Goal: Task Accomplishment & Management: Manage account settings

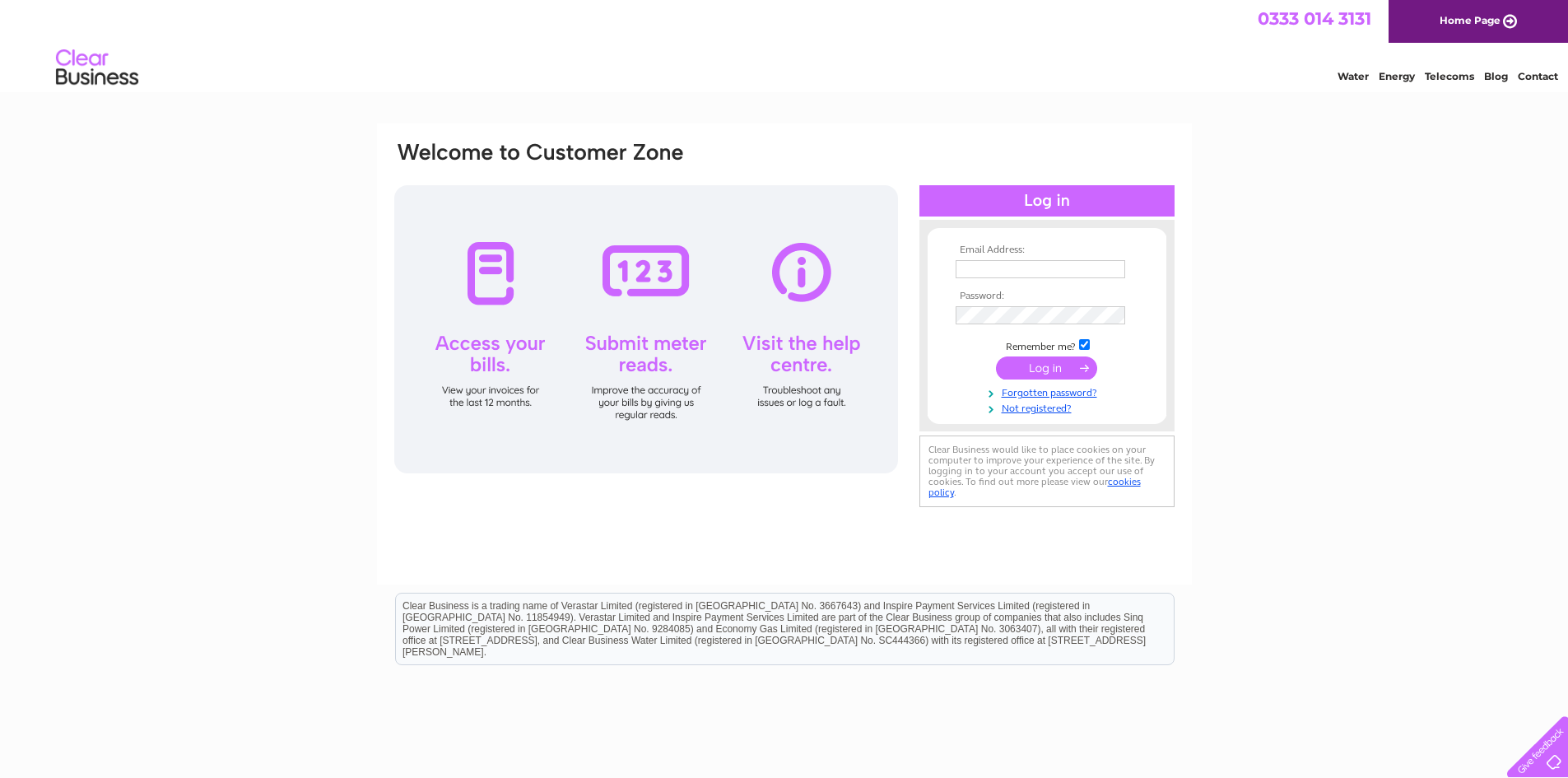
type input "enquiries@a1infrastructureandbuildingltd.co.uk"
click at [1052, 363] on input "submit" at bounding box center [1046, 368] width 102 height 23
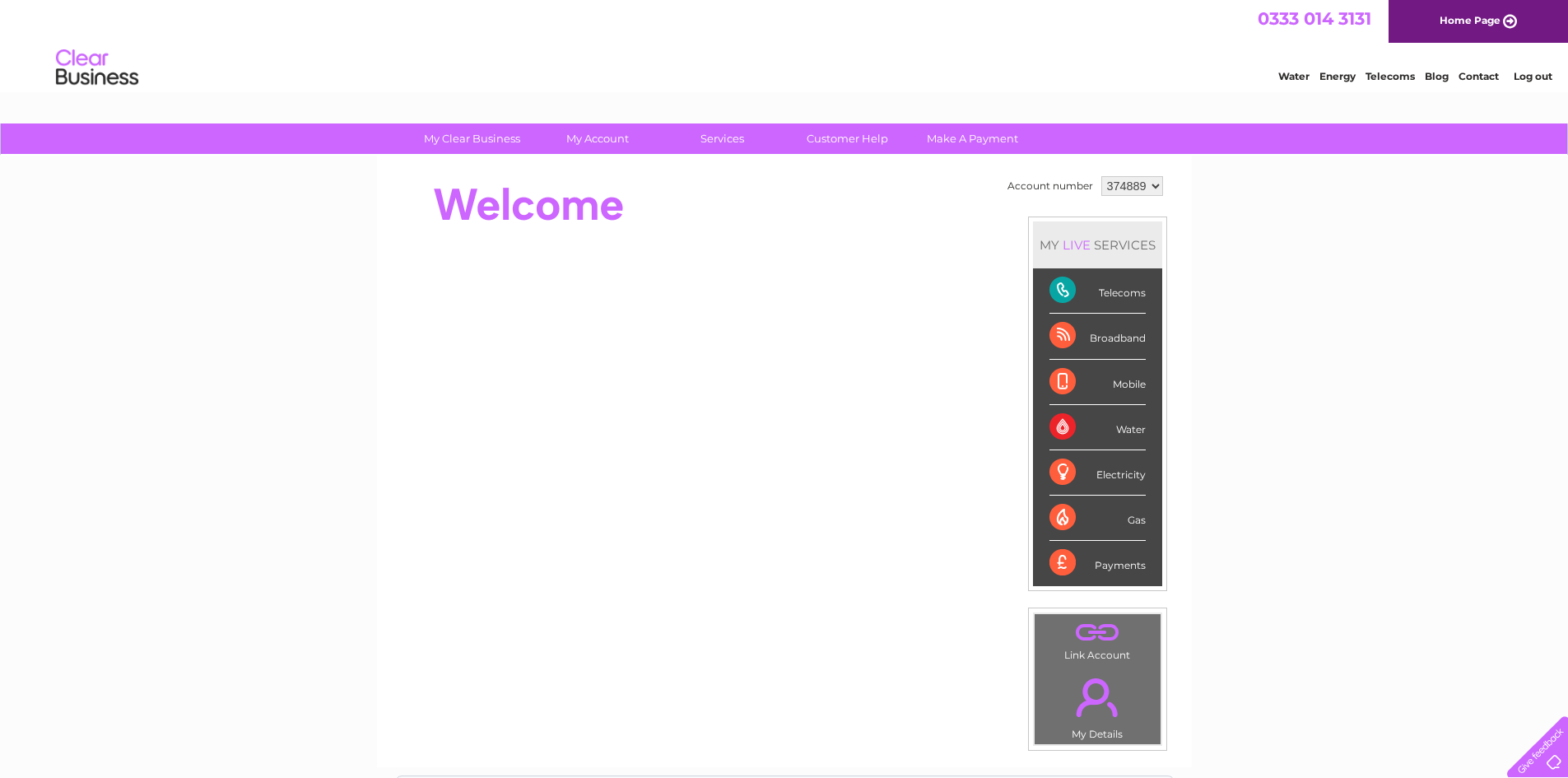
click at [1119, 294] on div "Telecoms" at bounding box center [1097, 291] width 96 height 45
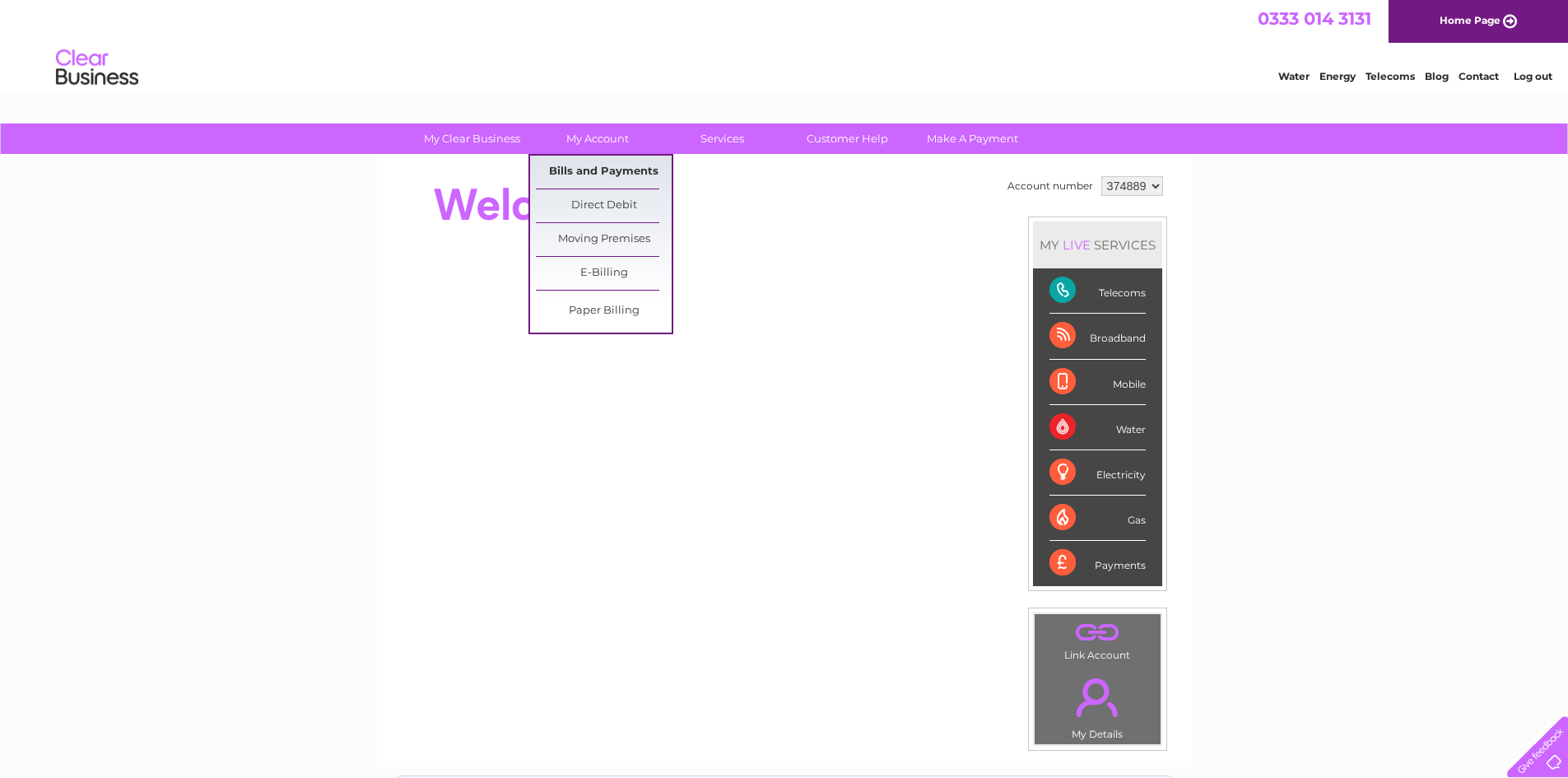
click at [583, 163] on link "Bills and Payments" at bounding box center [604, 171] width 136 height 33
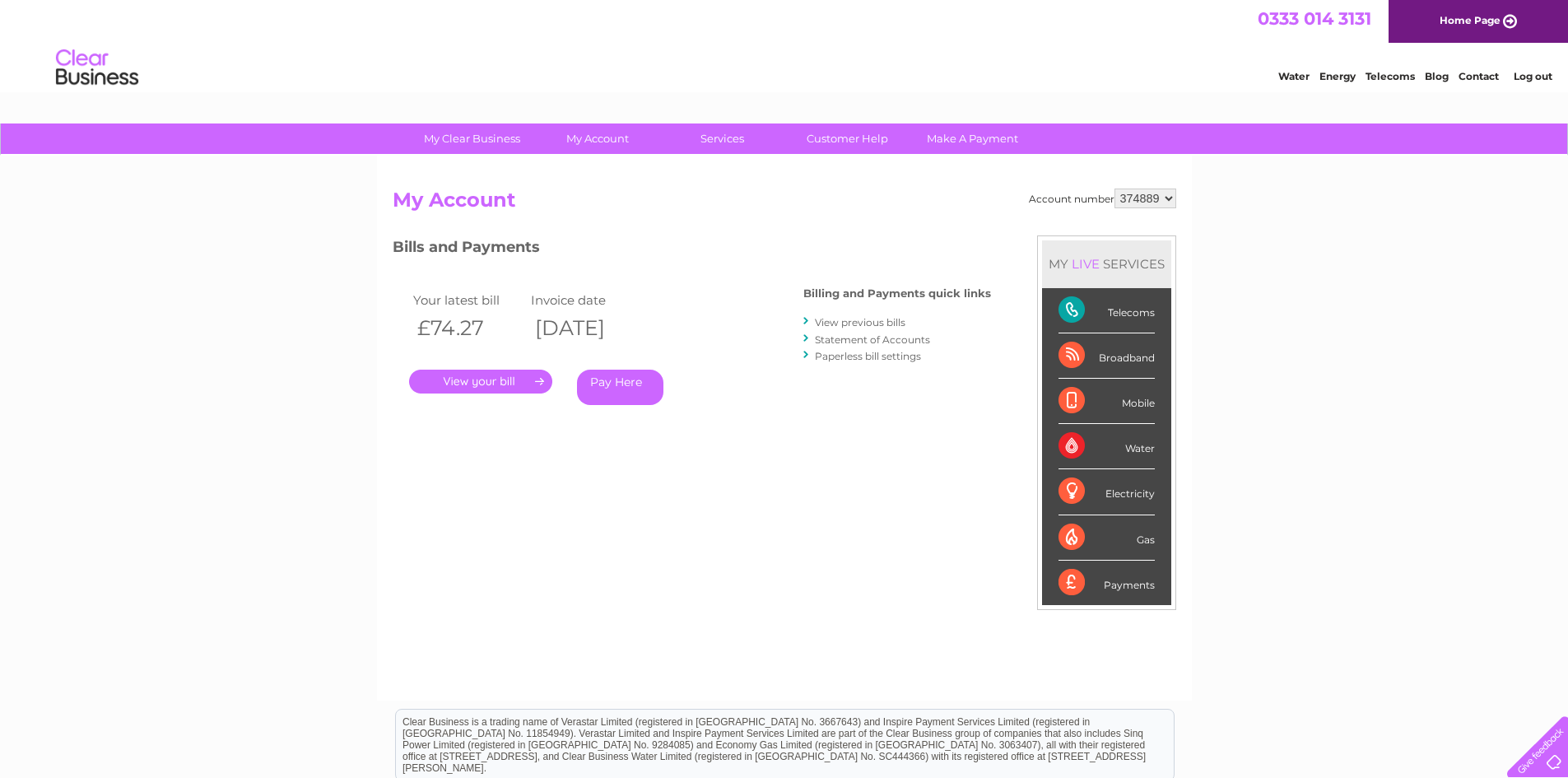
click at [473, 381] on link "." at bounding box center [480, 381] width 143 height 24
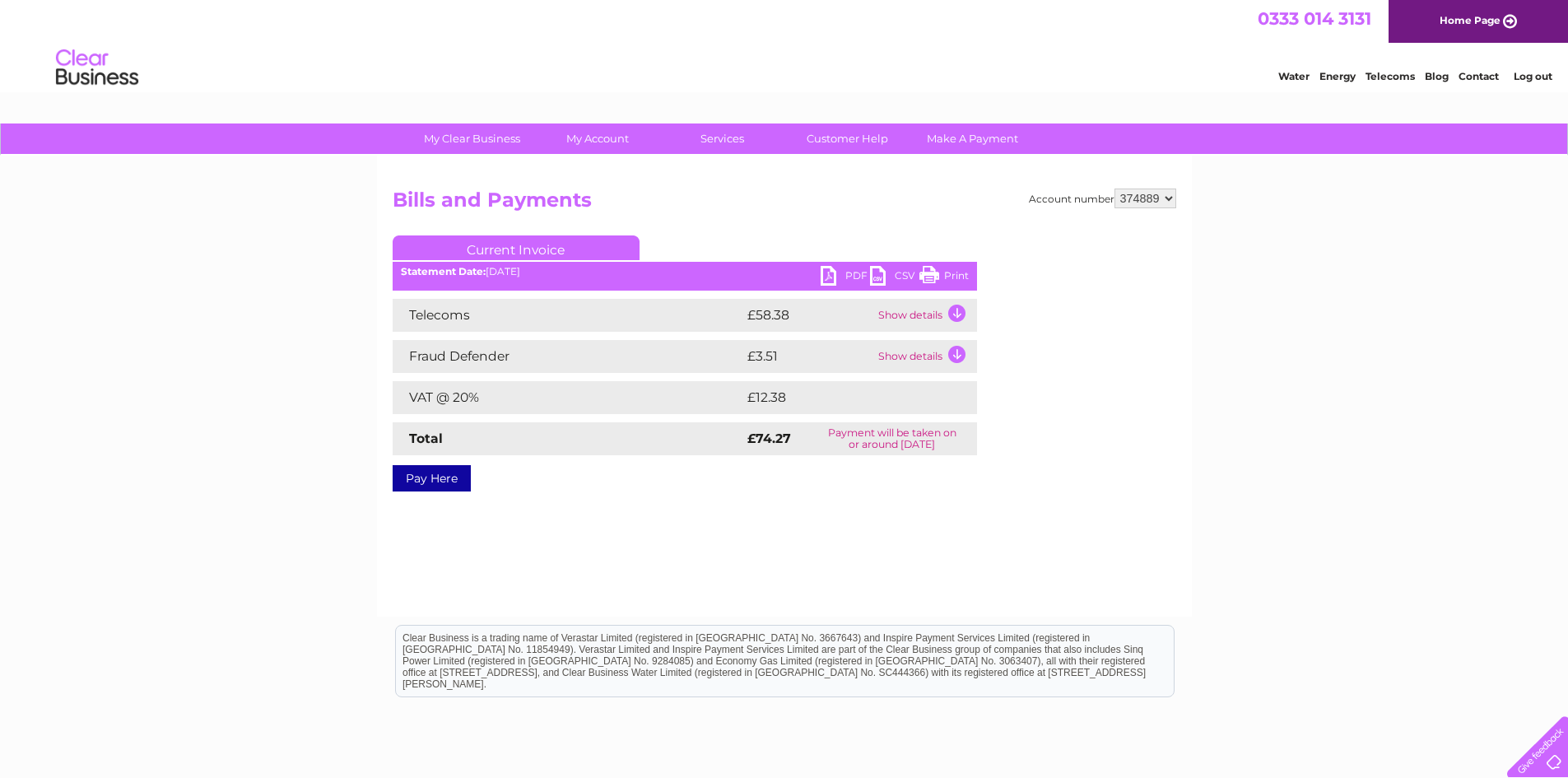
click at [829, 278] on link "PDF" at bounding box center [846, 277] width 49 height 24
